Goal: Task Accomplishment & Management: Complete application form

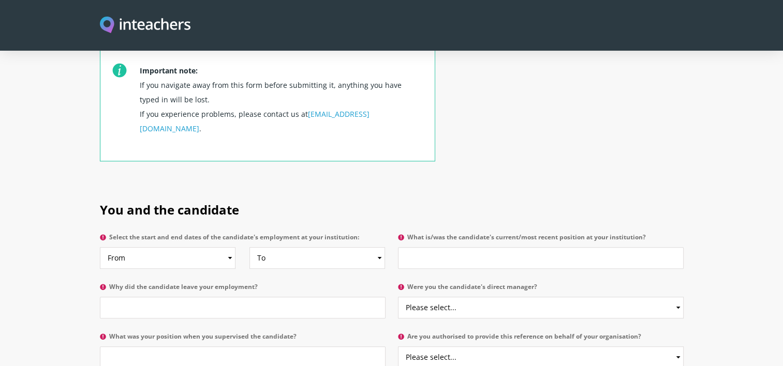
scroll to position [414, 0]
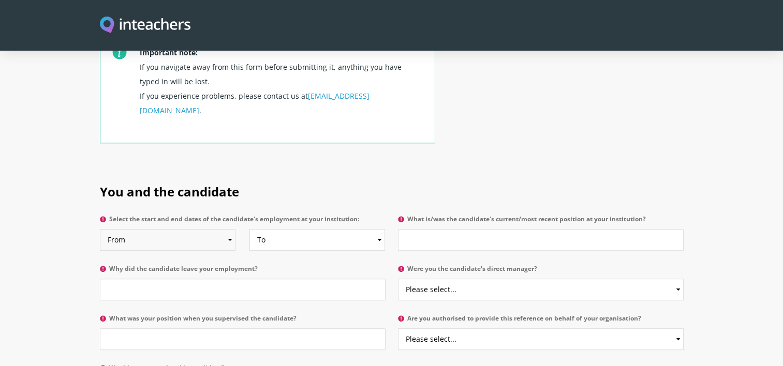
click at [229, 229] on select "From 2025 2024 2023 2022 2021 2020 2019 2018 2017 2016 2015 2014 2013 2012 2011…" at bounding box center [168, 240] width 136 height 22
select select "2024"
click at [100, 229] on select "From 2025 2024 2023 2022 2021 2020 2019 2018 2017 2016 2015 2014 2013 2012 2011…" at bounding box center [168, 240] width 136 height 22
click at [302, 229] on select "To Currently 2025 2024 2023 2022 2021 2020 2019 2018 2017 2016 2015 2014 2013 2…" at bounding box center [317, 240] width 136 height 22
select select "2024"
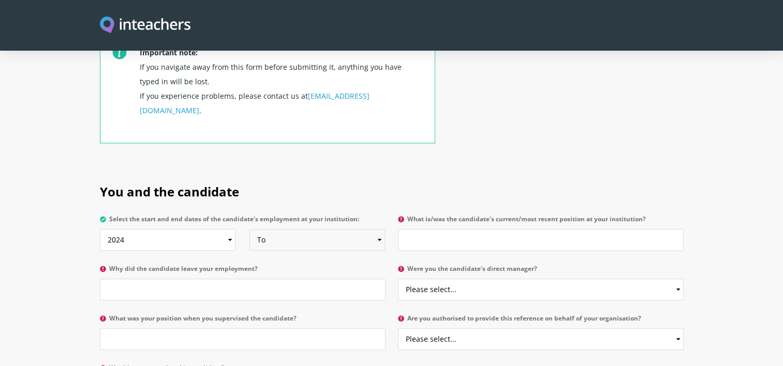
click at [249, 229] on select "To Currently 2025 2024 2023 2022 2021 2020 2019 2018 2017 2016 2015 2014 2013 2…" at bounding box center [317, 240] width 136 height 22
click at [436, 229] on input "What is/was the candidate's current/most recent position at your institution?" at bounding box center [541, 240] width 286 height 22
click at [442, 229] on input "Sales Analyst" at bounding box center [541, 240] width 286 height 22
type input "Sales Analyst"
click at [197, 279] on input "Why did the candidate leave your employment?" at bounding box center [243, 290] width 286 height 22
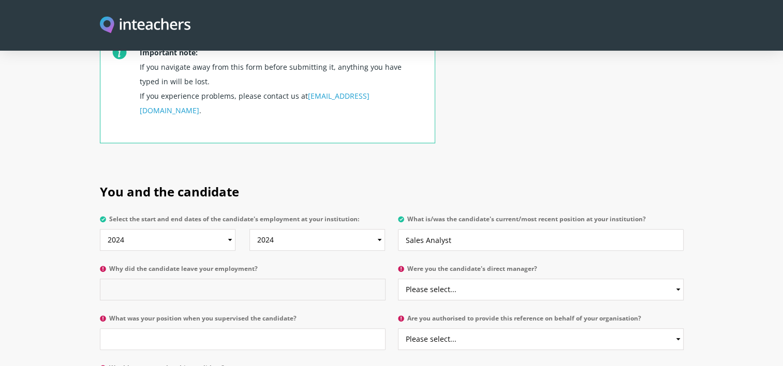
click at [197, 279] on input "Why did the candidate leave your employment?" at bounding box center [243, 290] width 286 height 22
type input "Internship"
click at [488, 279] on select "Please select... Yes No" at bounding box center [541, 290] width 286 height 22
select select "Yes"
click at [398, 279] on select "Please select... Yes No" at bounding box center [541, 290] width 286 height 22
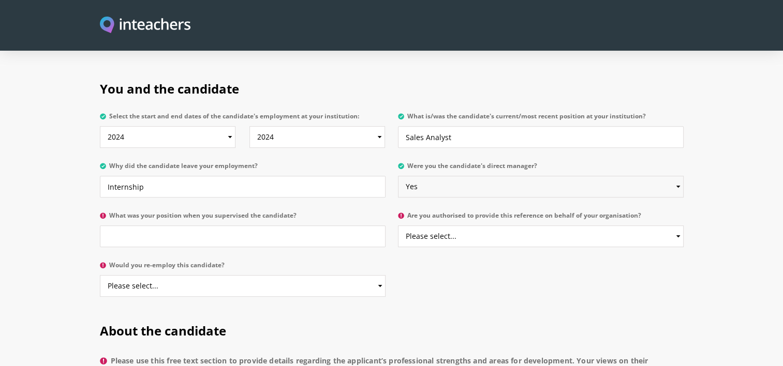
scroll to position [517, 0]
click at [342, 225] on input "What was your position when you supervised the candidate?" at bounding box center [243, 236] width 286 height 22
type input "Manager Accounts"
click at [480, 225] on select "Please select... Yes No" at bounding box center [541, 236] width 286 height 22
select select "Yes"
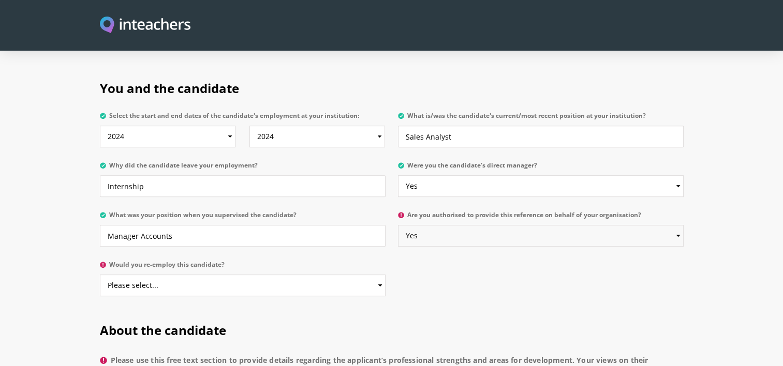
click at [398, 225] on select "Please select... Yes No" at bounding box center [541, 236] width 286 height 22
click at [185, 275] on select "Please select... Yes No" at bounding box center [243, 286] width 286 height 22
select select "Yes"
click at [100, 275] on select "Please select... Yes No" at bounding box center [243, 286] width 286 height 22
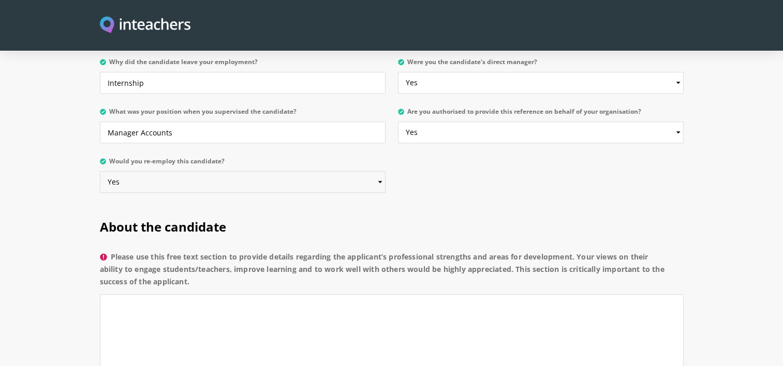
scroll to position [672, 0]
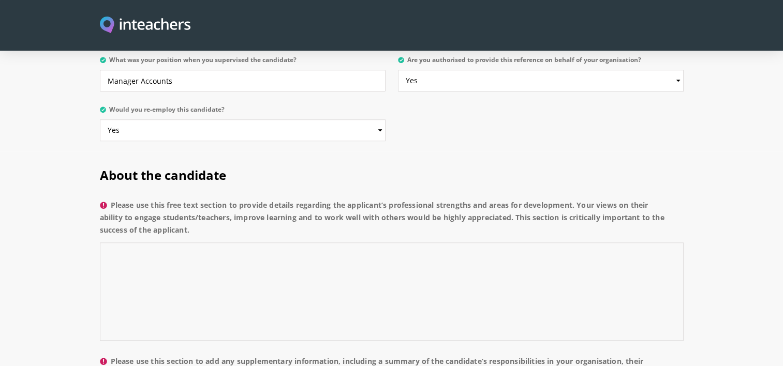
click at [151, 248] on textarea "Please use this free text section to provide details regarding the applicant’s …" at bounding box center [391, 292] width 583 height 98
click at [161, 258] on textarea "Pro Active Disciplined Self-Observer" at bounding box center [391, 292] width 583 height 98
click at [134, 269] on textarea "Pro Active Disciplined Self-Observer Self Learner" at bounding box center [391, 292] width 583 height 98
click at [161, 274] on textarea "Pro Active Disciplined Self-Observer Self-Learner" at bounding box center [391, 292] width 583 height 98
drag, startPoint x: 141, startPoint y: 284, endPoint x: 151, endPoint y: 299, distance: 17.7
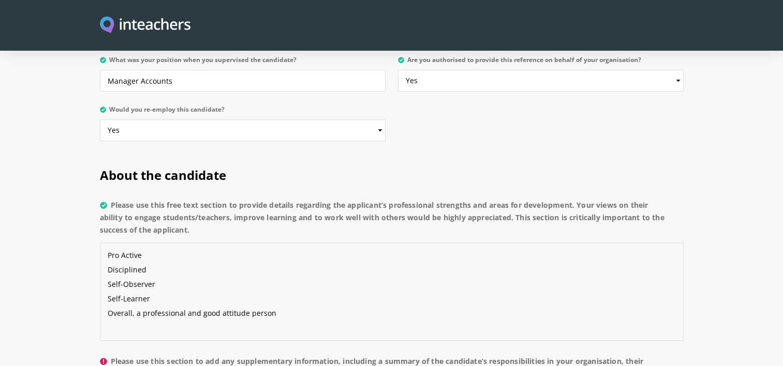
click at [142, 286] on textarea "Pro Active Disciplined Self-Observer Self-Learner Overall, a professional and g…" at bounding box center [391, 292] width 583 height 98
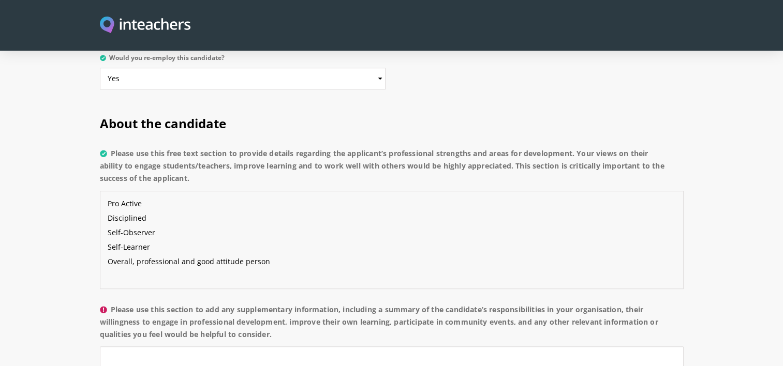
scroll to position [776, 0]
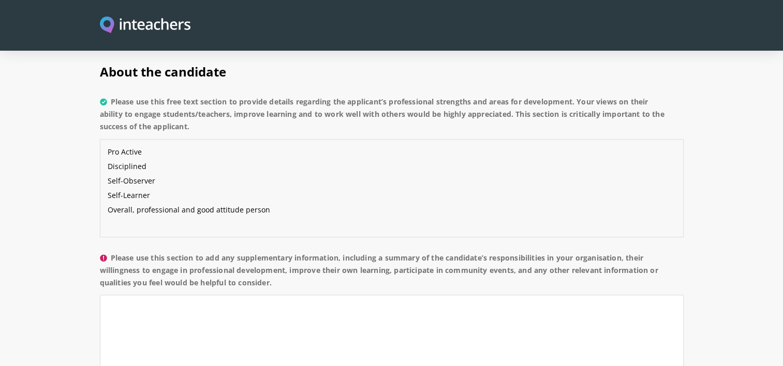
type textarea "Pro Active Disciplined Self-Observer Self-Learner Overall, professional and goo…"
drag, startPoint x: 171, startPoint y: 277, endPoint x: 222, endPoint y: 310, distance: 61.1
click at [171, 292] on textarea "Please use this section to add any supplementary information, including a summa…" at bounding box center [391, 344] width 583 height 98
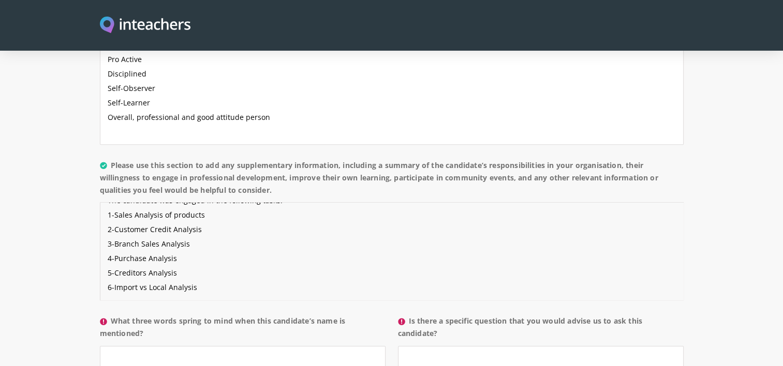
scroll to position [879, 0]
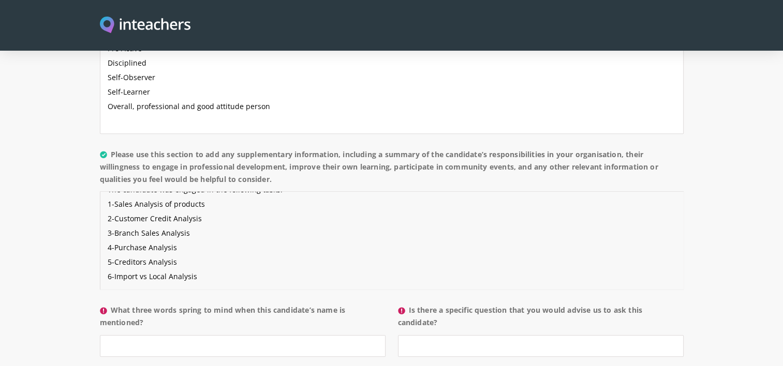
type textarea "The candidate was engaged in the following tasks: 1-Sales Analysis of products …"
click at [208, 292] on input "What three words spring to mind when this candidate’s name is mentioned?" at bounding box center [243, 346] width 286 height 22
click at [124, 292] on input "Inteligent" at bounding box center [243, 346] width 286 height 22
type input "Intelligent"
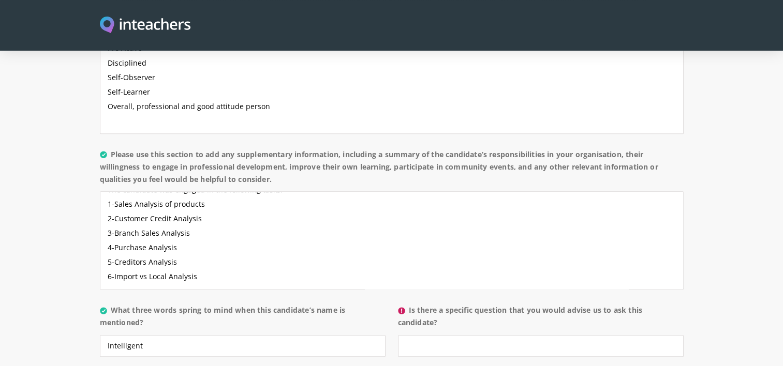
click at [456, 292] on label "Is there a specific question that you would advise us to ask this candidate?" at bounding box center [541, 319] width 286 height 31
click at [456, 292] on input "Is there a specific question that you would advise us to ask this candidate?" at bounding box center [541, 346] width 286 height 22
click at [434, 292] on input "Is there a specific question that you would advise us to ask this candidate?" at bounding box center [541, 346] width 286 height 22
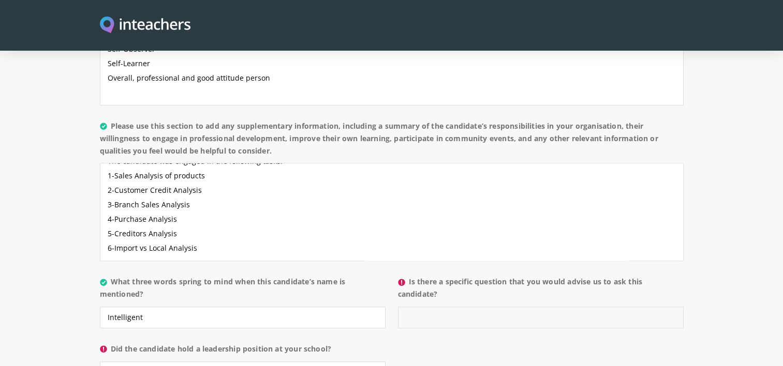
scroll to position [931, 0]
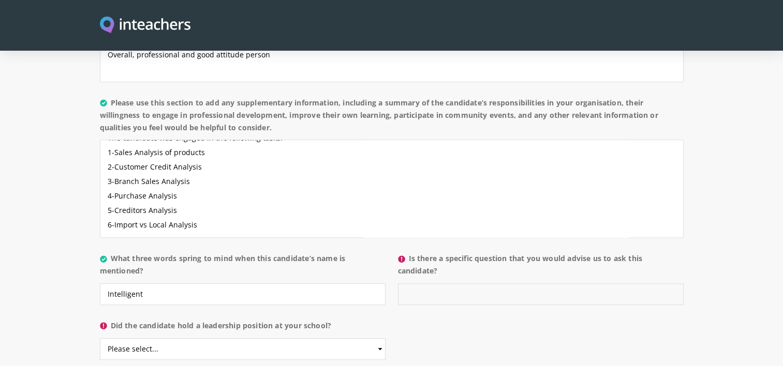
click at [427, 283] on input "Is there a specific question that you would advise us to ask this candidate?" at bounding box center [541, 294] width 286 height 22
type input "N/A"
click at [198, 292] on select "Please select... Yes No" at bounding box center [243, 349] width 286 height 22
select select "No"
click at [100, 292] on select "Please select... Yes No" at bounding box center [243, 349] width 286 height 22
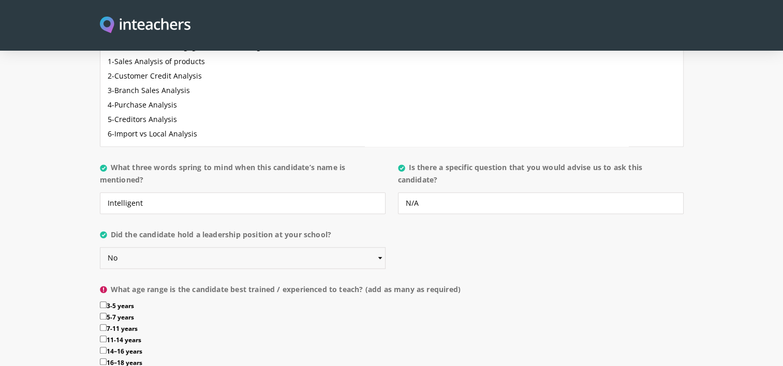
scroll to position [1034, 0]
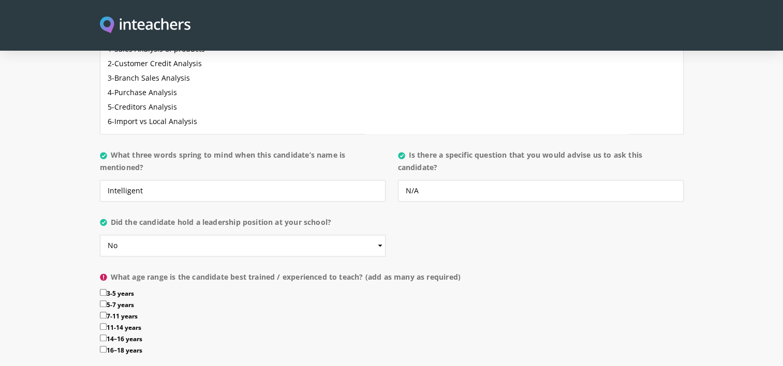
click at [105, 292] on input "16–18 years" at bounding box center [103, 349] width 7 height 7
checkbox input "true"
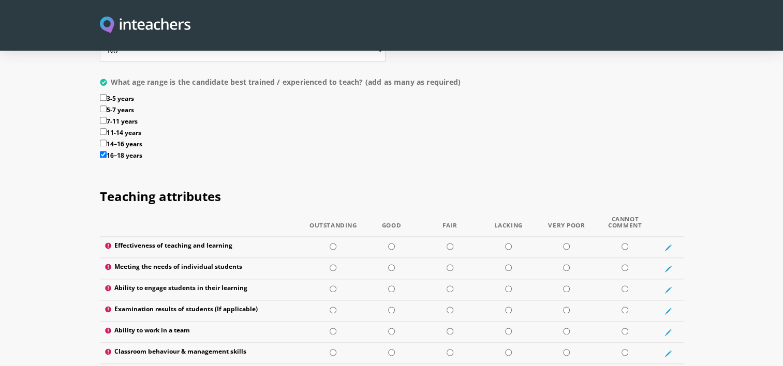
scroll to position [1241, 0]
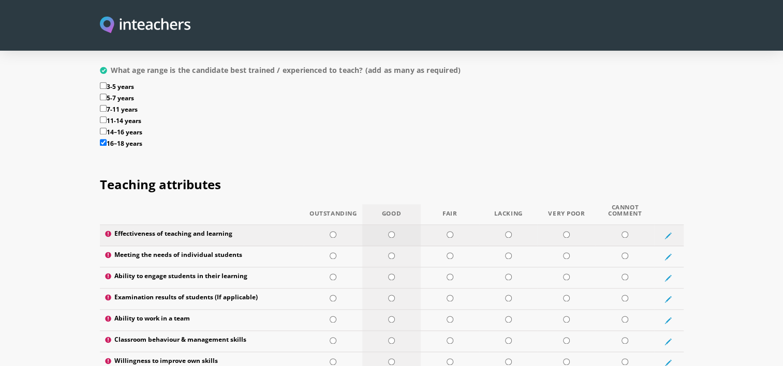
click at [390, 231] on input "radio" at bounding box center [391, 234] width 7 height 7
radio input "true"
click at [390, 252] on input "radio" at bounding box center [391, 255] width 7 height 7
radio input "true"
click at [393, 274] on input "radio" at bounding box center [391, 277] width 7 height 7
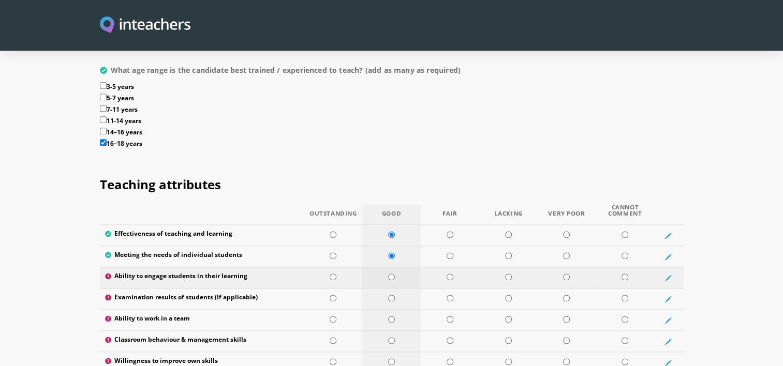
radio input "true"
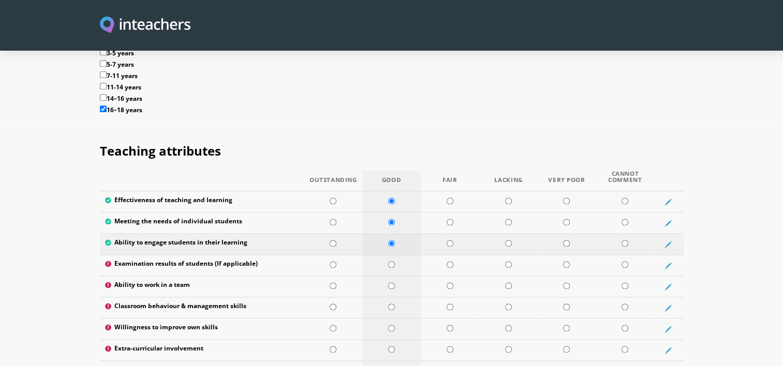
scroll to position [1293, 0]
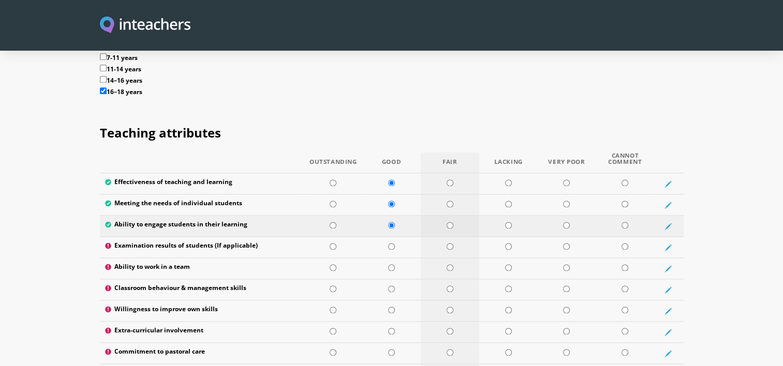
click at [448, 222] on input "radio" at bounding box center [449, 225] width 7 height 7
radio input "true"
click at [447, 243] on input "radio" at bounding box center [449, 246] width 7 height 7
radio input "true"
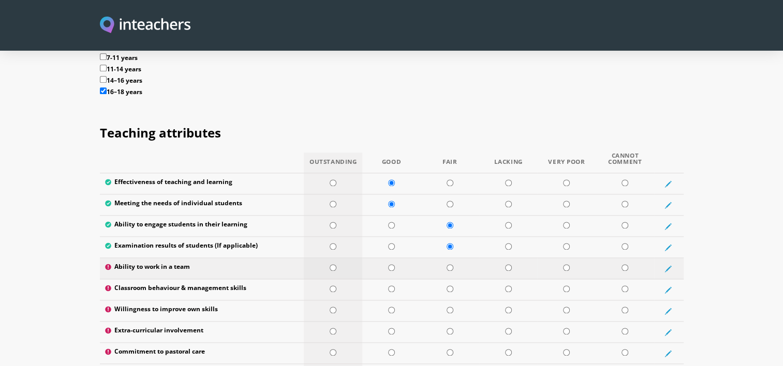
click at [333, 264] on input "radio" at bounding box center [332, 267] width 7 height 7
radio input "true"
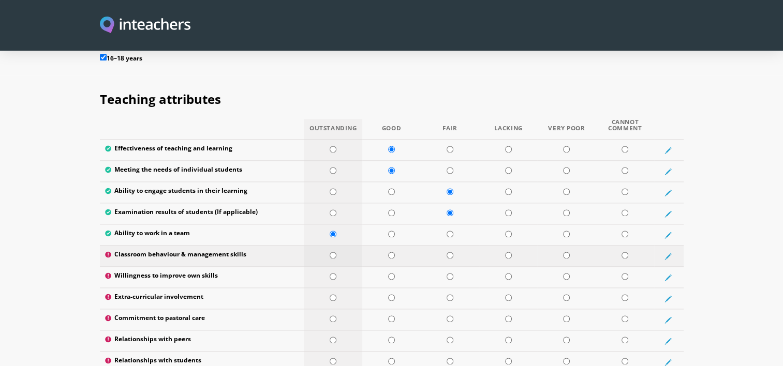
scroll to position [1345, 0]
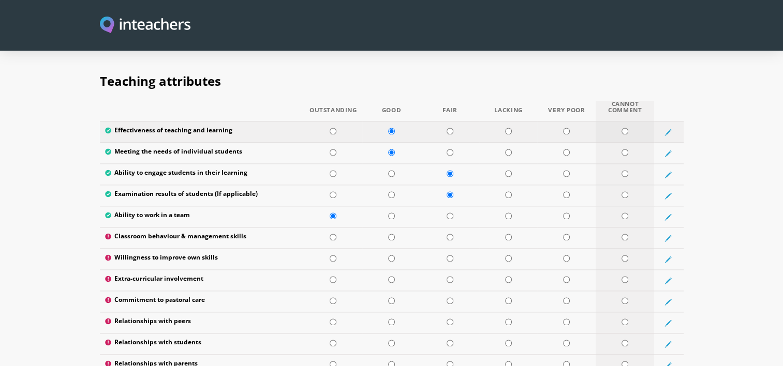
click at [535, 128] on input "radio" at bounding box center [624, 131] width 7 height 7
radio input "true"
click at [535, 149] on input "radio" at bounding box center [624, 152] width 7 height 7
radio input "true"
click at [535, 170] on input "radio" at bounding box center [624, 173] width 7 height 7
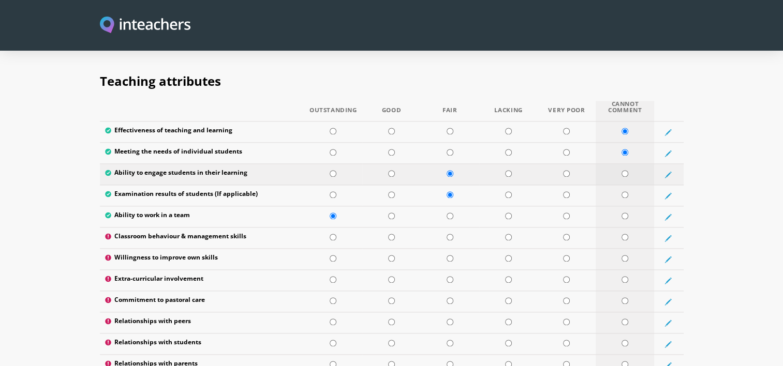
radio input "true"
click at [535, 191] on input "radio" at bounding box center [624, 194] width 7 height 7
radio input "true"
click at [535, 234] on input "radio" at bounding box center [624, 237] width 7 height 7
radio input "true"
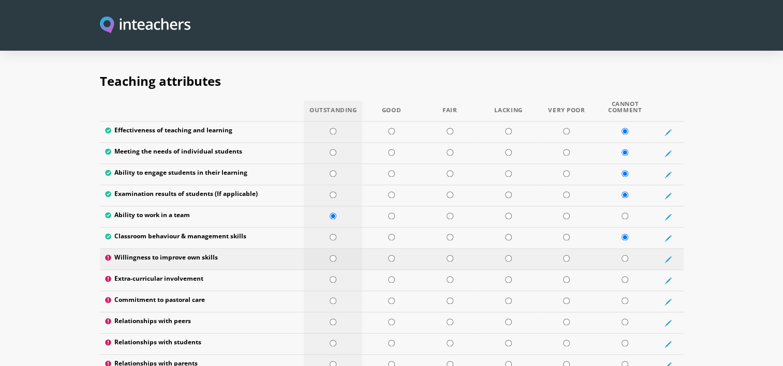
click at [332, 255] on input "radio" at bounding box center [332, 258] width 7 height 7
radio input "true"
click at [332, 276] on input "radio" at bounding box center [332, 279] width 7 height 7
radio input "true"
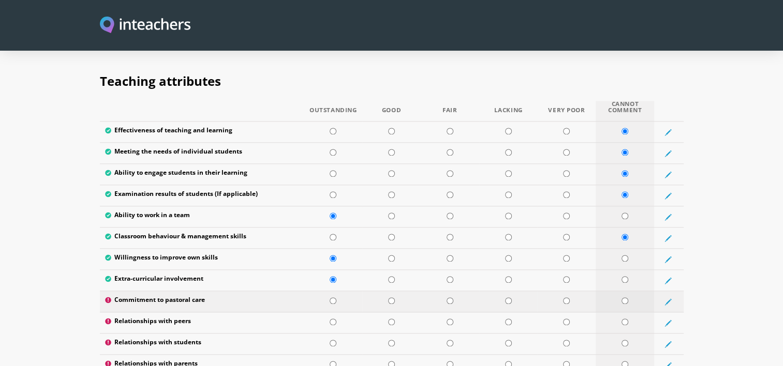
click at [535, 292] on input "radio" at bounding box center [624, 300] width 7 height 7
radio input "true"
click at [390, 292] on input "radio" at bounding box center [391, 322] width 7 height 7
radio input "true"
click at [535, 292] on input "radio" at bounding box center [624, 343] width 7 height 7
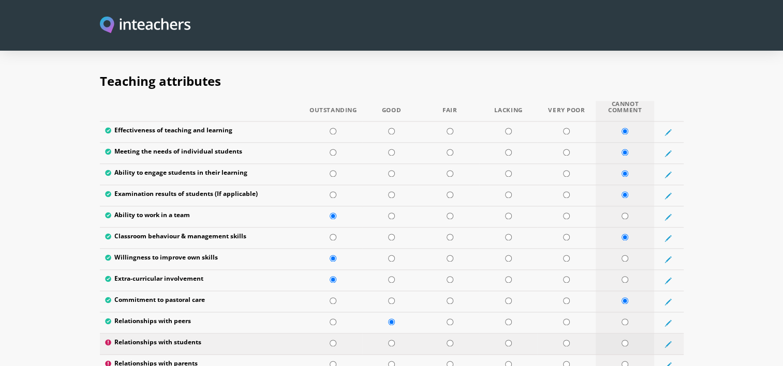
radio input "true"
click at [535, 292] on td at bounding box center [624, 365] width 58 height 21
radio input "true"
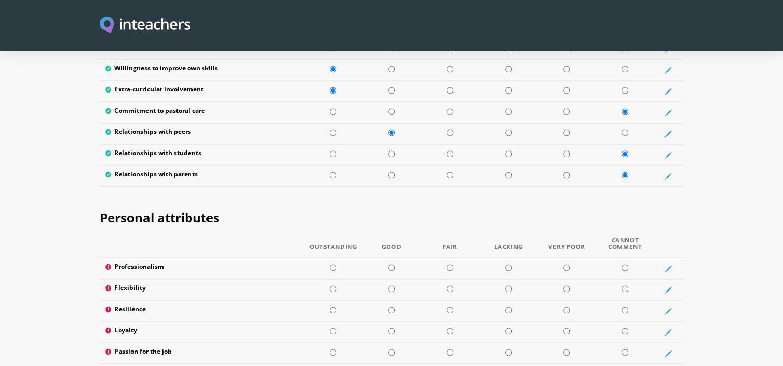
scroll to position [1552, 0]
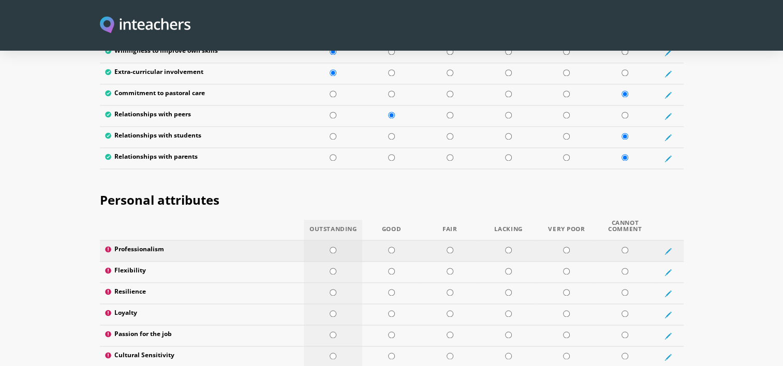
click at [331, 247] on input "radio" at bounding box center [332, 250] width 7 height 7
radio input "true"
click at [390, 268] on input "radio" at bounding box center [391, 271] width 7 height 7
radio input "true"
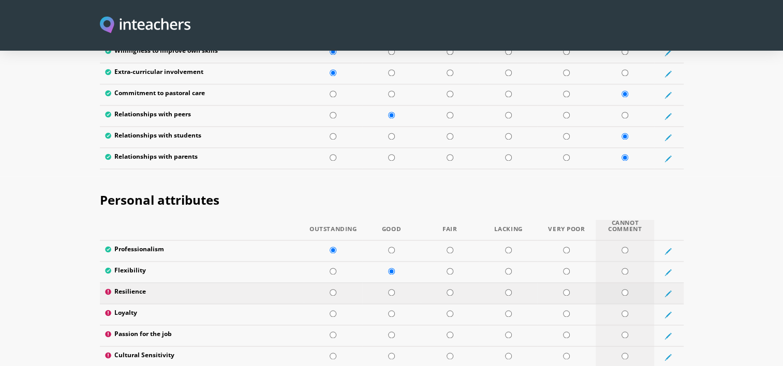
click at [535, 289] on input "radio" at bounding box center [624, 292] width 7 height 7
radio input "true"
click at [446, 292] on input "radio" at bounding box center [449, 313] width 7 height 7
radio input "true"
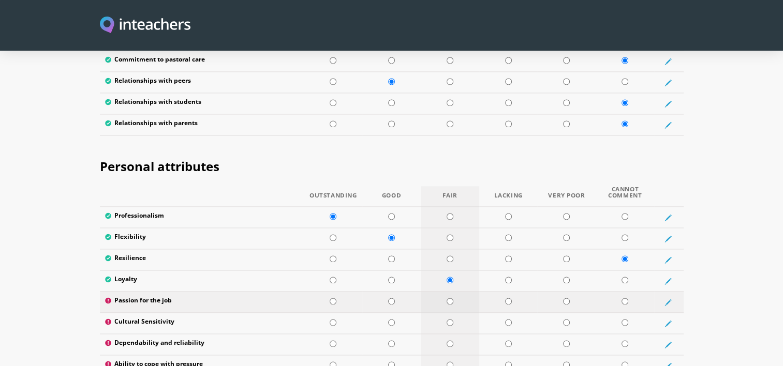
scroll to position [1655, 0]
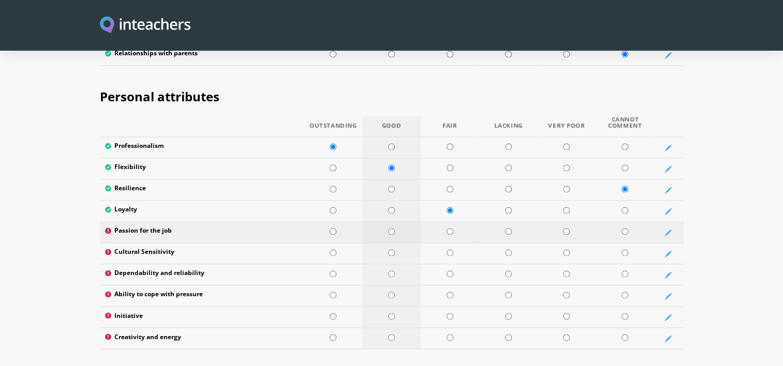
click at [391, 228] on input "radio" at bounding box center [391, 231] width 7 height 7
radio input "true"
click at [389, 143] on input "radio" at bounding box center [391, 146] width 7 height 7
radio input "true"
click at [535, 249] on input "radio" at bounding box center [624, 252] width 7 height 7
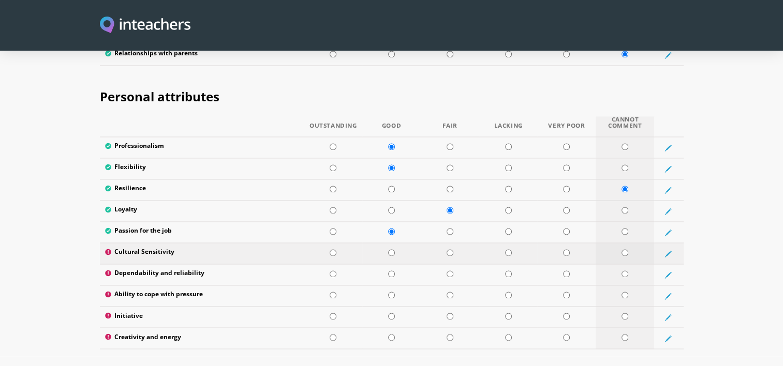
radio input "true"
click at [394, 271] on input "radio" at bounding box center [391, 274] width 7 height 7
radio input "true"
click at [393, 292] on input "radio" at bounding box center [391, 295] width 7 height 7
radio input "true"
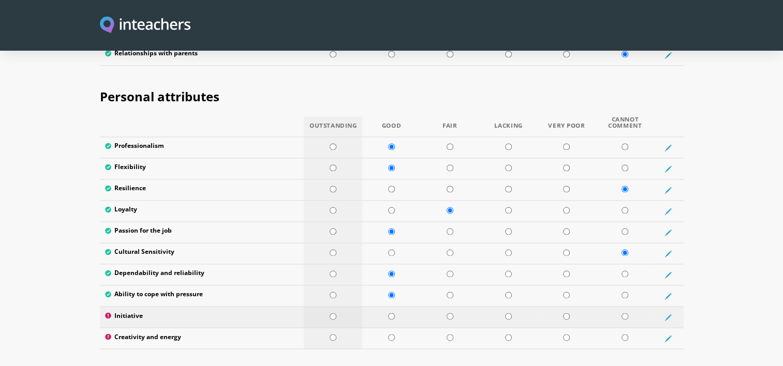
click at [328, 292] on td at bounding box center [333, 317] width 58 height 21
radio input "true"
click at [335, 292] on input "radio" at bounding box center [332, 337] width 7 height 7
radio input "true"
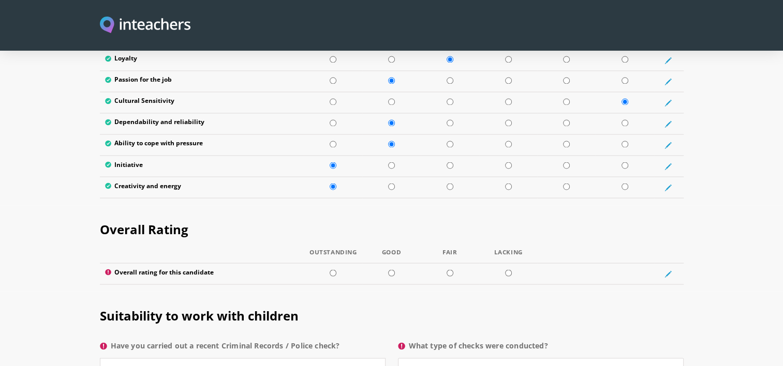
scroll to position [1810, 0]
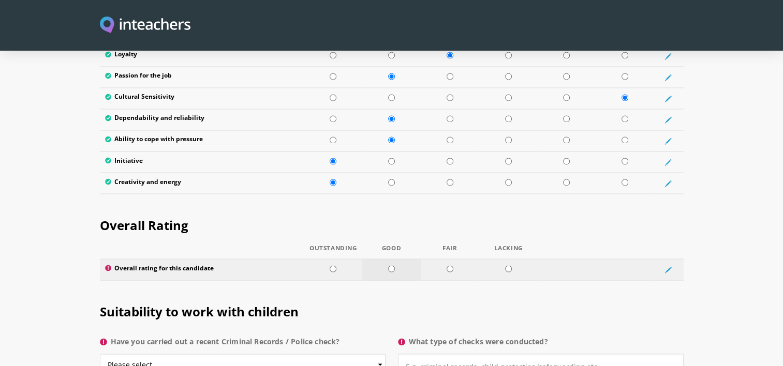
click at [392, 265] on input "radio" at bounding box center [391, 268] width 7 height 7
radio input "true"
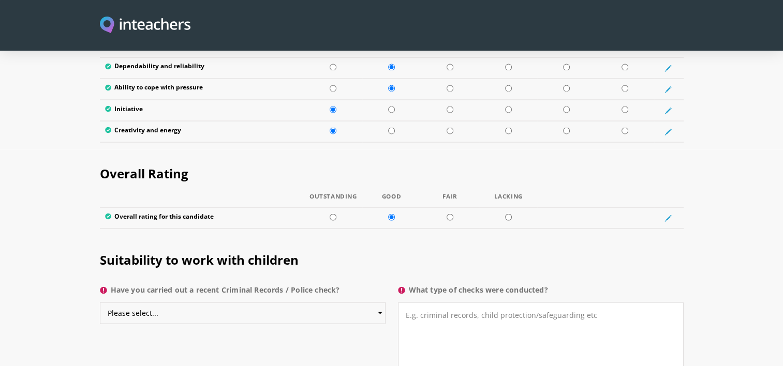
click at [372, 292] on select "Please select... Yes No Do not know" at bounding box center [243, 313] width 286 height 22
select select "Do not know"
click at [100, 292] on select "Please select... Yes No Do not know" at bounding box center [243, 313] width 286 height 22
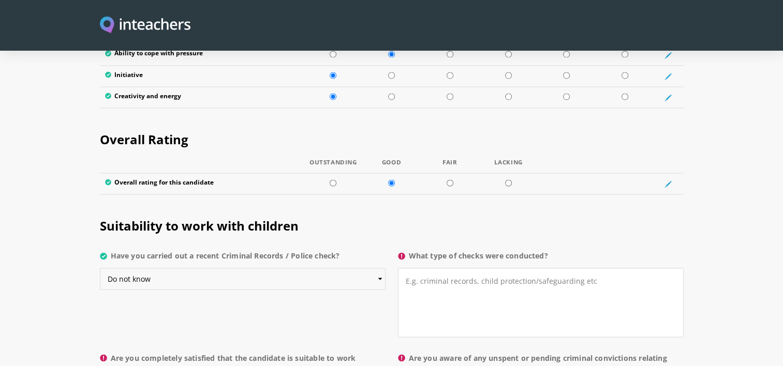
scroll to position [1914, 0]
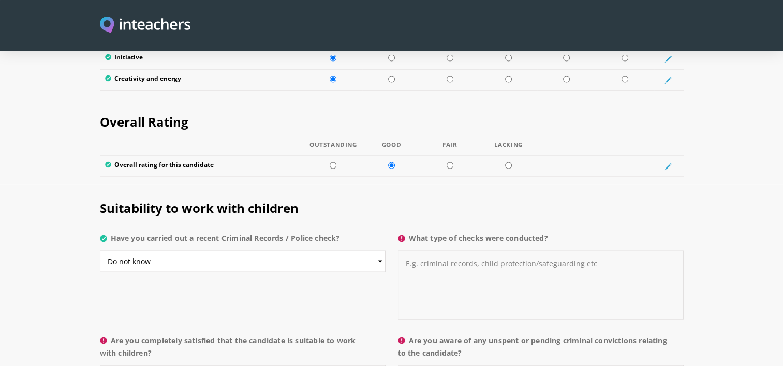
click at [451, 250] on textarea "What type of checks were conducted?" at bounding box center [541, 284] width 286 height 69
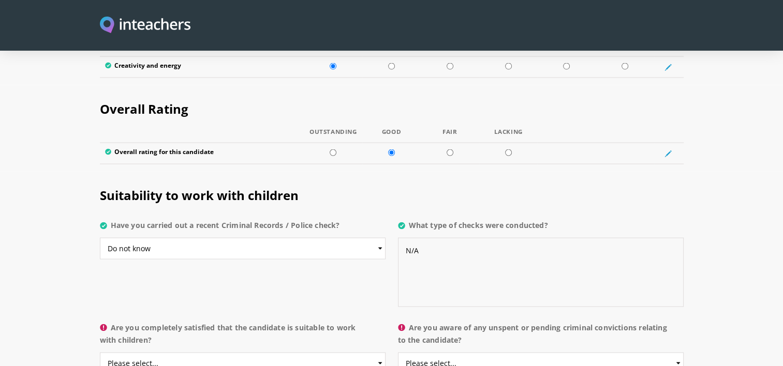
scroll to position [1965, 0]
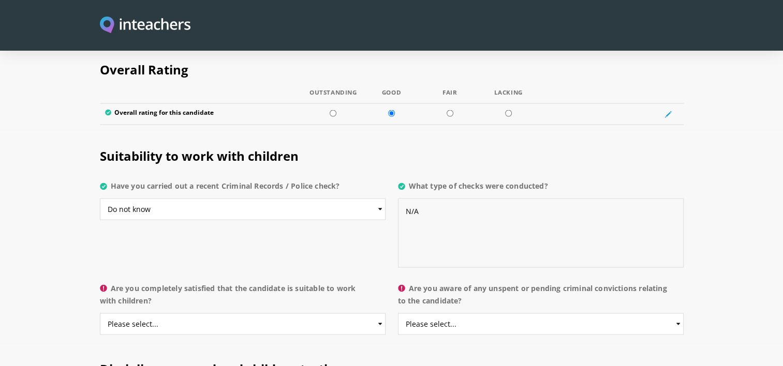
type textarea "N/A"
click at [261, 292] on select "Please select... Yes No Do not know" at bounding box center [243, 324] width 286 height 22
select select "Do not know"
click at [100, 292] on select "Please select... Yes No Do not know" at bounding box center [243, 324] width 286 height 22
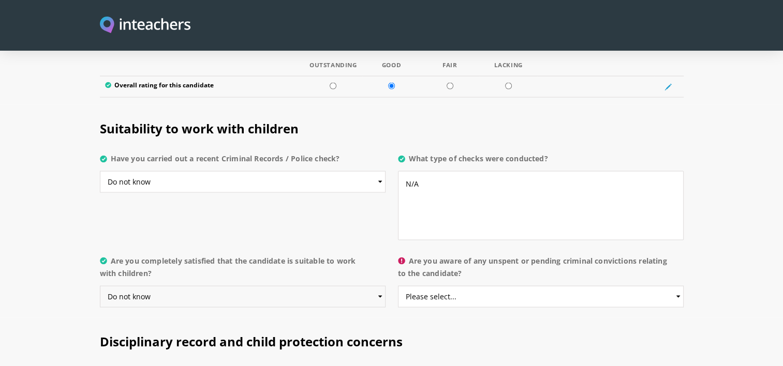
scroll to position [2017, 0]
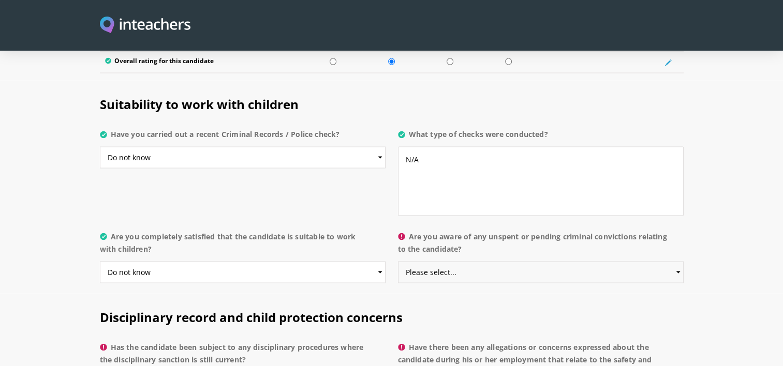
click at [478, 262] on select "Please select... Yes No Do not know" at bounding box center [541, 273] width 286 height 22
click at [445, 292] on label "Have there been any allegations or concerns expressed about the candidate durin…" at bounding box center [541, 362] width 286 height 43
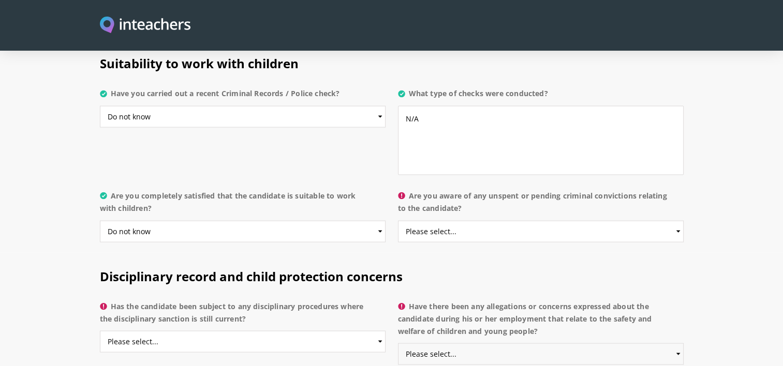
scroll to position [2075, 0]
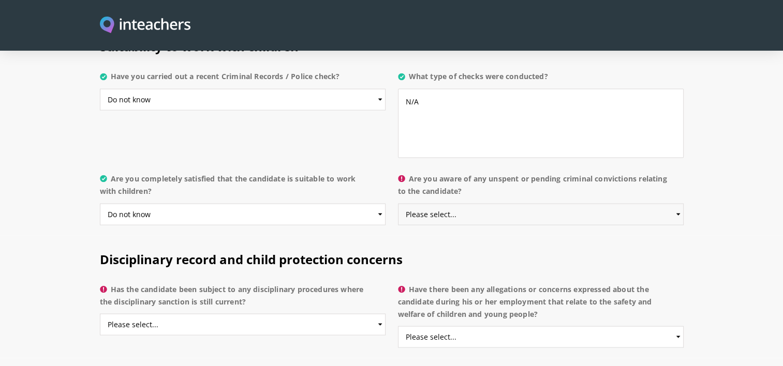
click at [434, 204] on select "Please select... Yes No Do not know" at bounding box center [541, 215] width 286 height 22
select select "Do not know"
click at [398, 204] on select "Please select... Yes No Do not know" at bounding box center [541, 215] width 286 height 22
click at [308, 292] on select "Please select... Yes No Do not know" at bounding box center [243, 325] width 286 height 22
select select "Do not know"
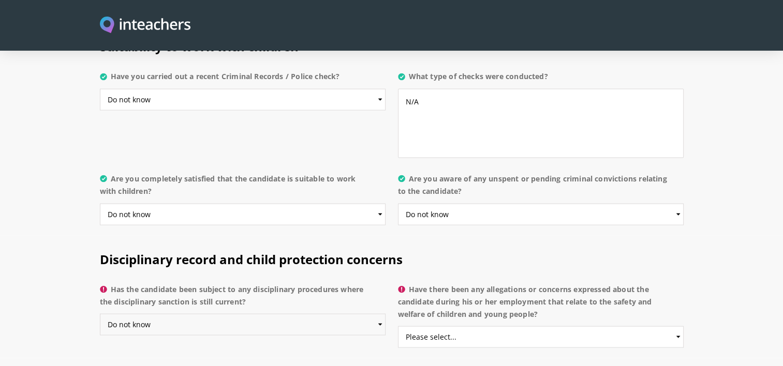
click at [100, 292] on select "Please select... Yes No Do not know" at bounding box center [243, 325] width 286 height 22
click at [439, 292] on select "Please select... Yes No Do not know" at bounding box center [541, 337] width 286 height 22
click at [433, 292] on p "Have there been any allegations or concerns expressed about the candidate durin…" at bounding box center [541, 319] width 286 height 80
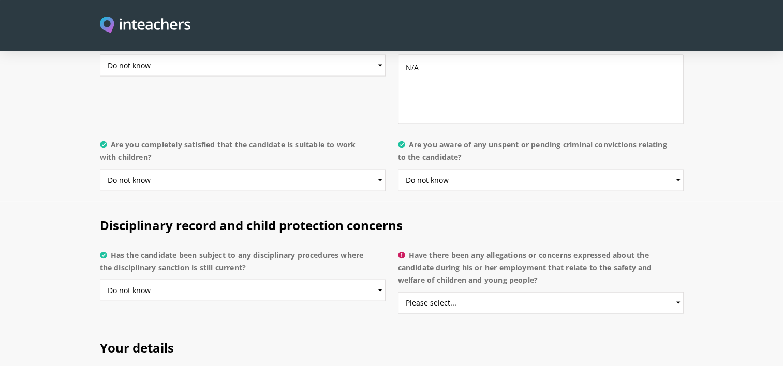
scroll to position [2127, 0]
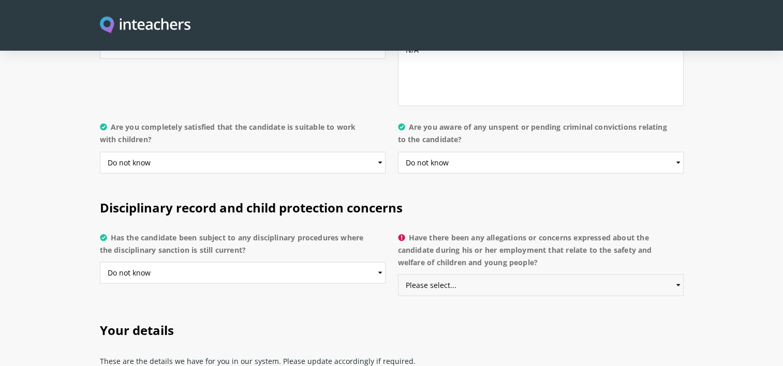
click at [535, 275] on select "Please select... Yes No Do not know" at bounding box center [541, 286] width 286 height 22
select select "Do not know"
click at [398, 275] on select "Please select... Yes No Do not know" at bounding box center [541, 286] width 286 height 22
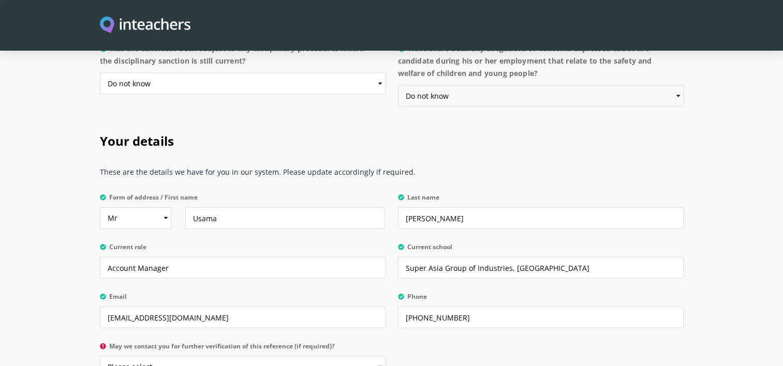
scroll to position [2334, 0]
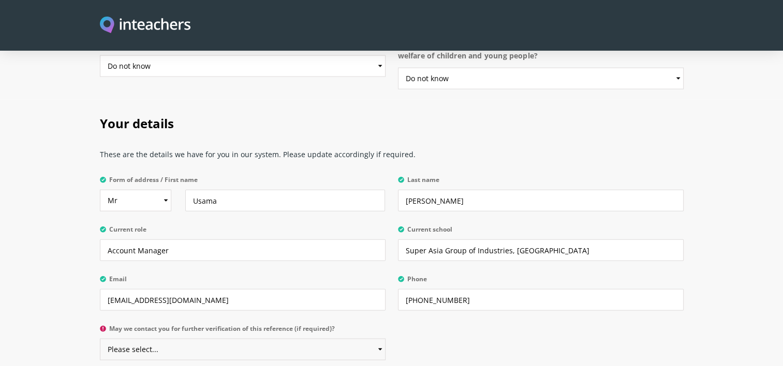
click at [182, 292] on select "Please select... Yes No" at bounding box center [243, 350] width 286 height 22
select select "Yes"
click at [100, 292] on select "Please select... Yes No" at bounding box center [243, 350] width 286 height 22
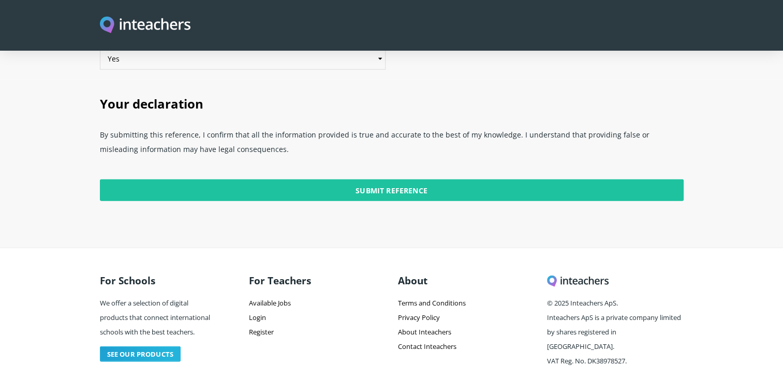
scroll to position [2626, 0]
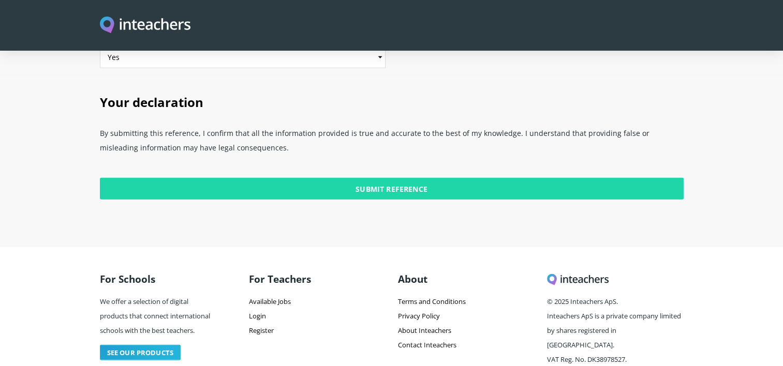
click at [388, 178] on input "Submit Reference" at bounding box center [391, 189] width 583 height 22
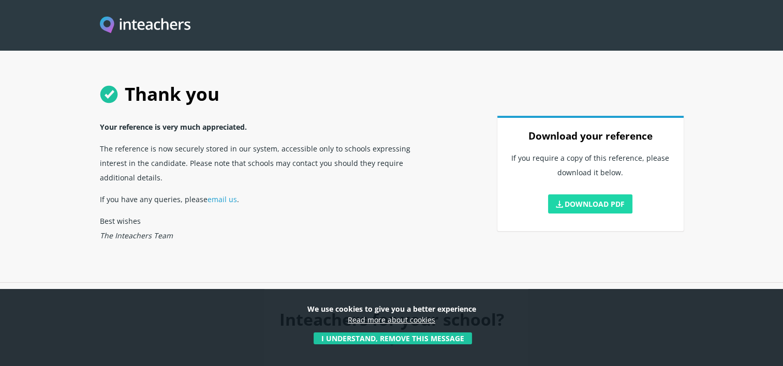
click at [593, 201] on link "Download PDF" at bounding box center [590, 203] width 85 height 19
